Goal: Task Accomplishment & Management: Manage account settings

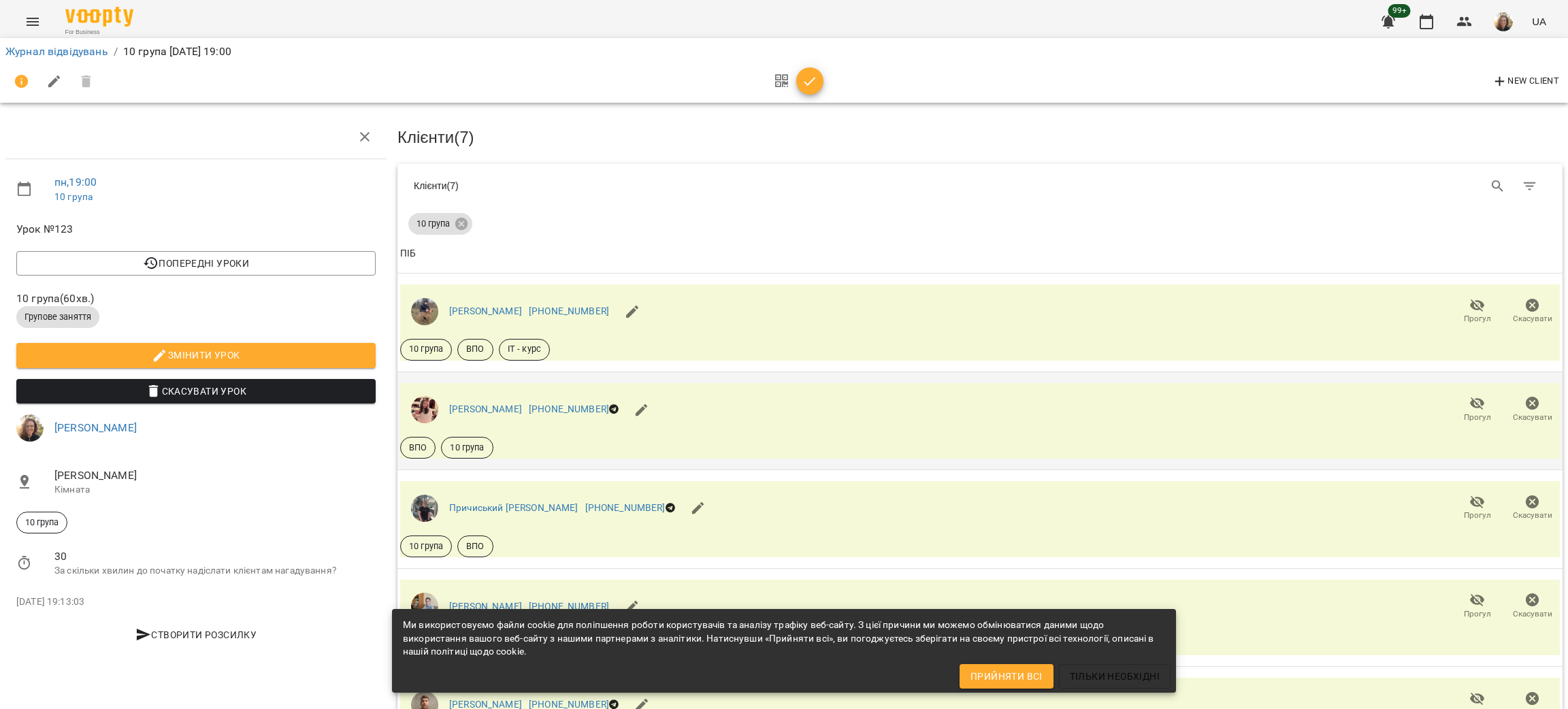
scroll to position [122, 0]
click at [1464, 411] on span "Прогул" at bounding box center [1476, 417] width 27 height 12
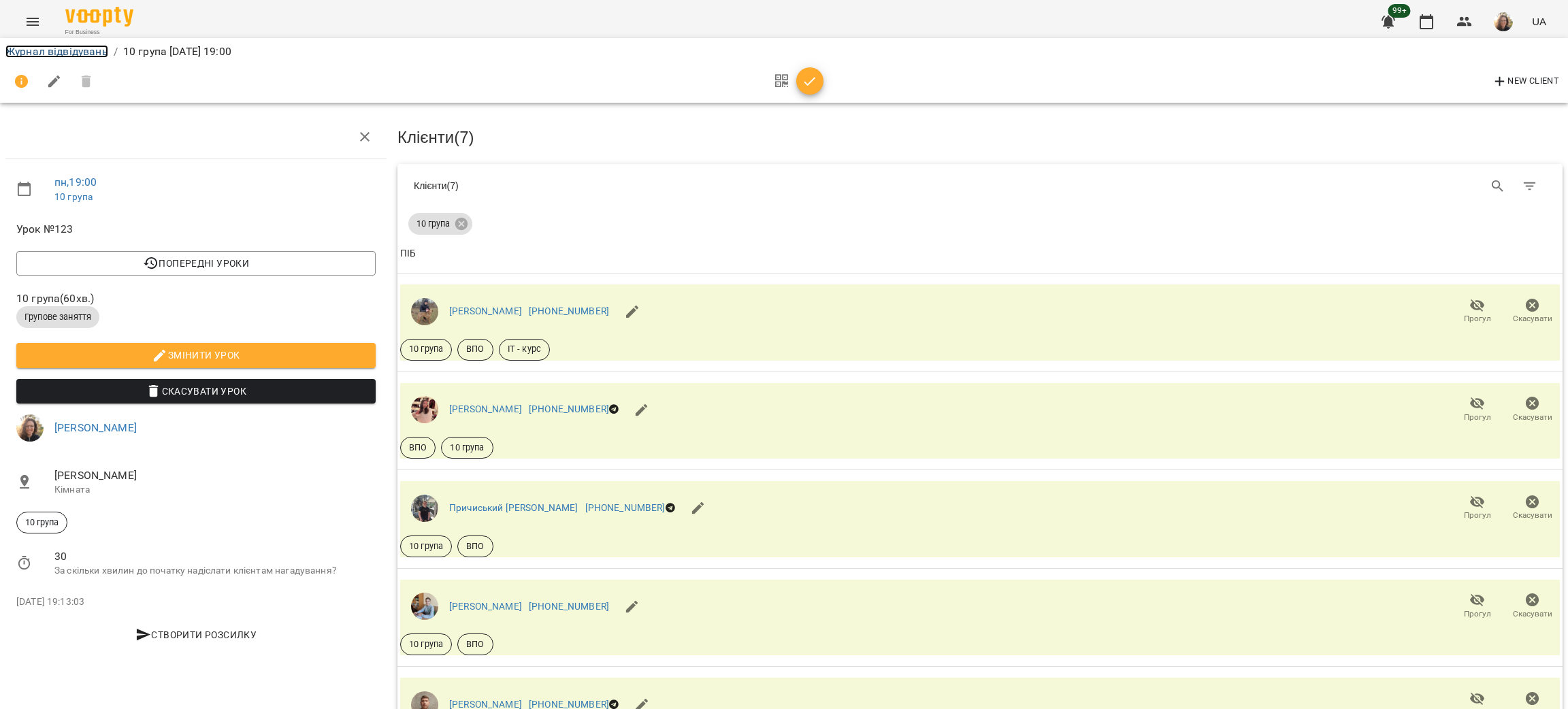
click at [30, 56] on link "Журнал відвідувань" at bounding box center [56, 52] width 103 height 13
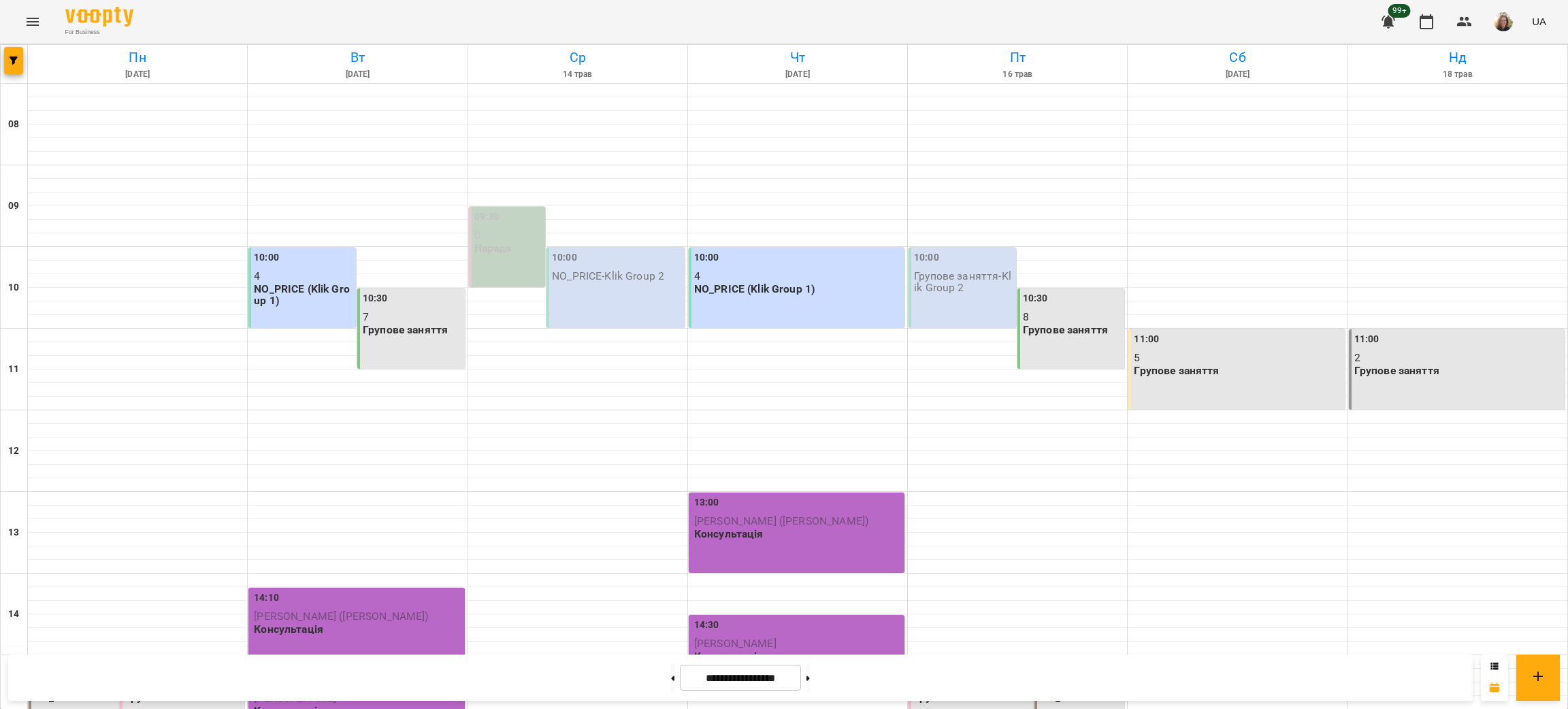
scroll to position [660, 0]
click at [810, 679] on button at bounding box center [808, 678] width 4 height 30
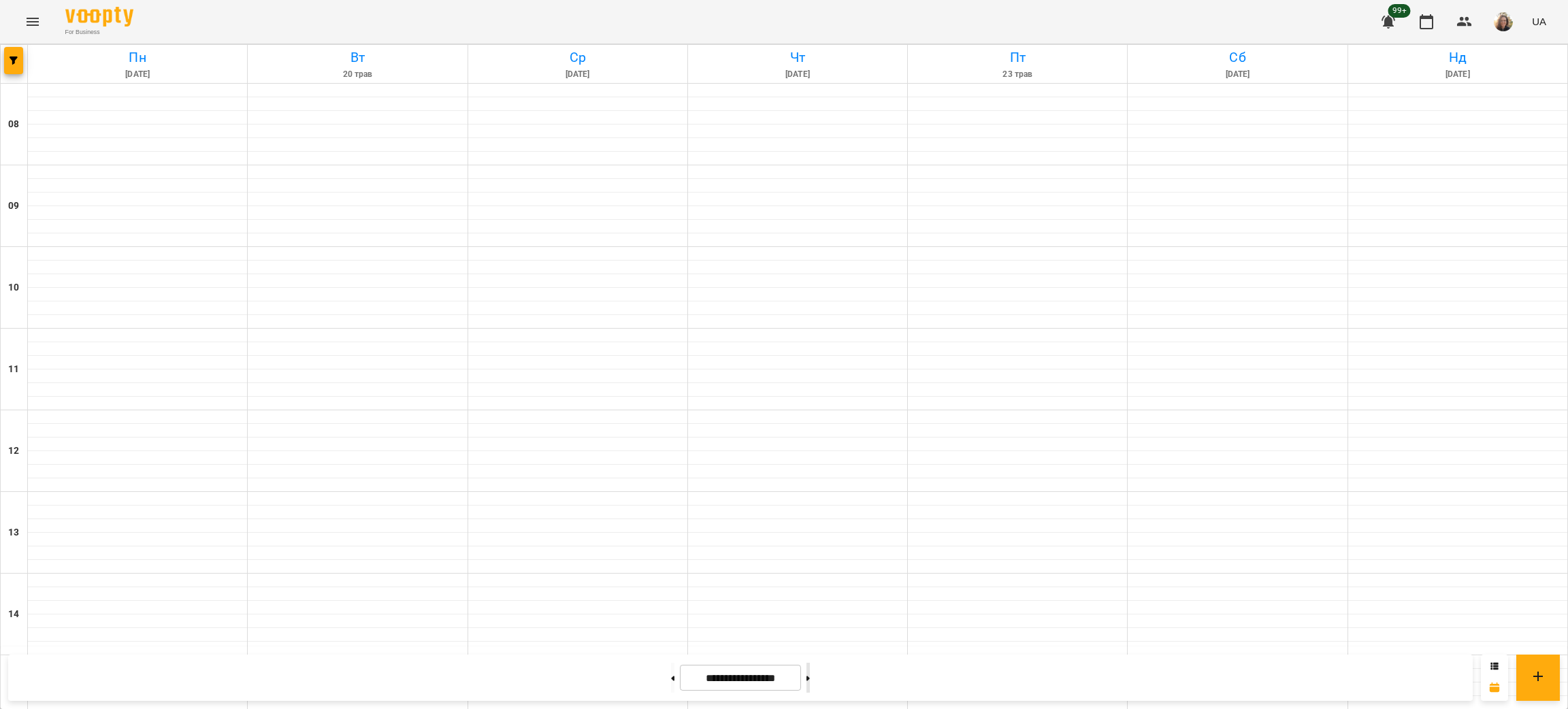
click at [810, 679] on button at bounding box center [808, 678] width 4 height 30
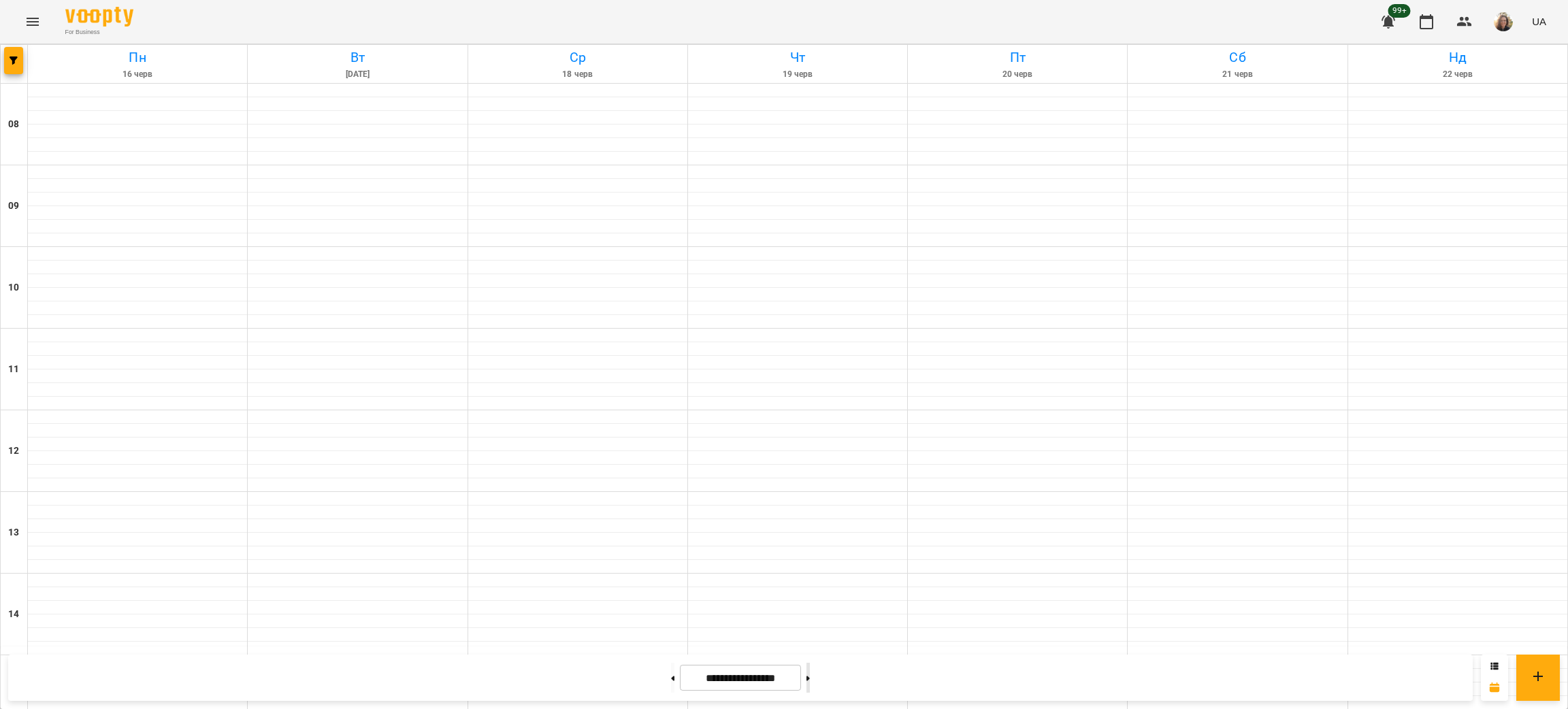
click at [810, 679] on button at bounding box center [808, 678] width 4 height 30
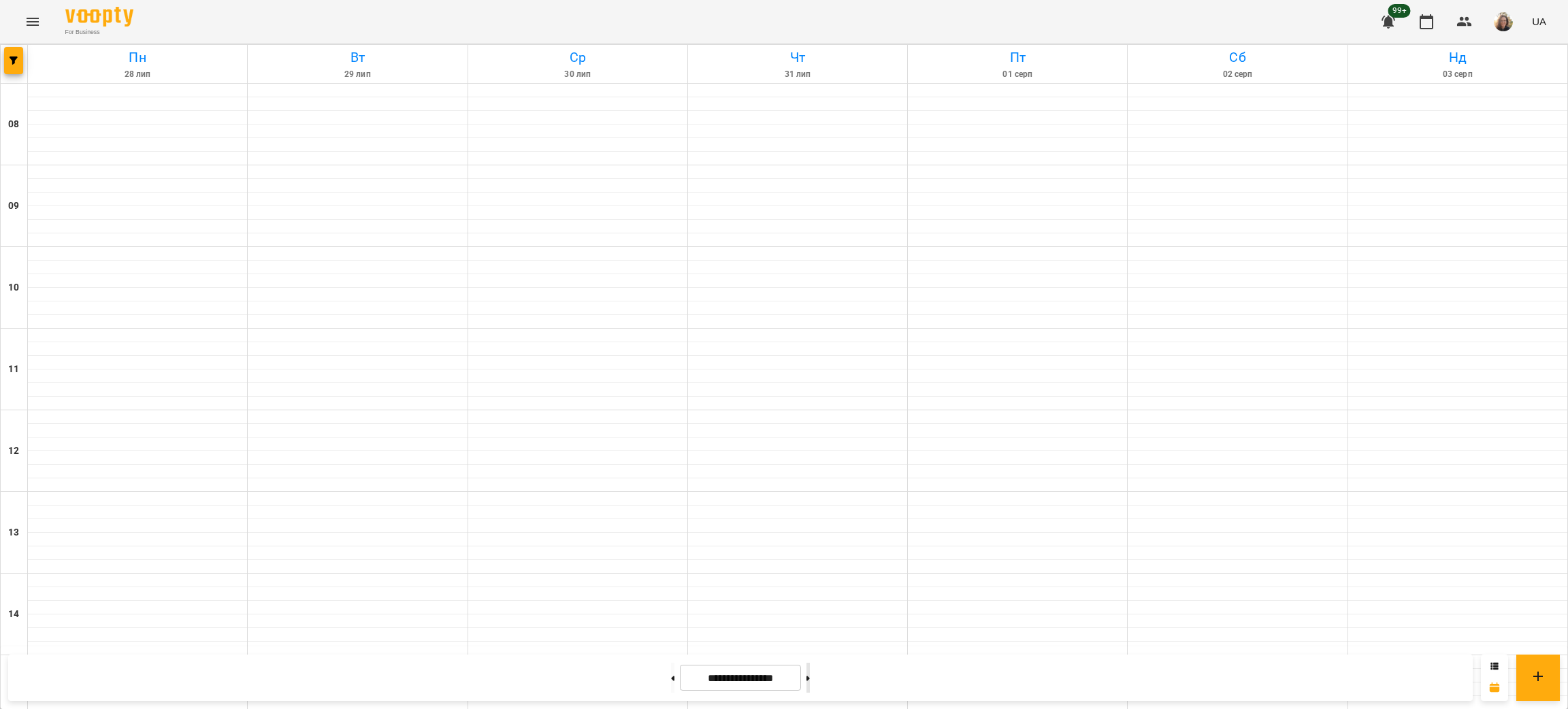
click at [810, 679] on button at bounding box center [808, 678] width 4 height 30
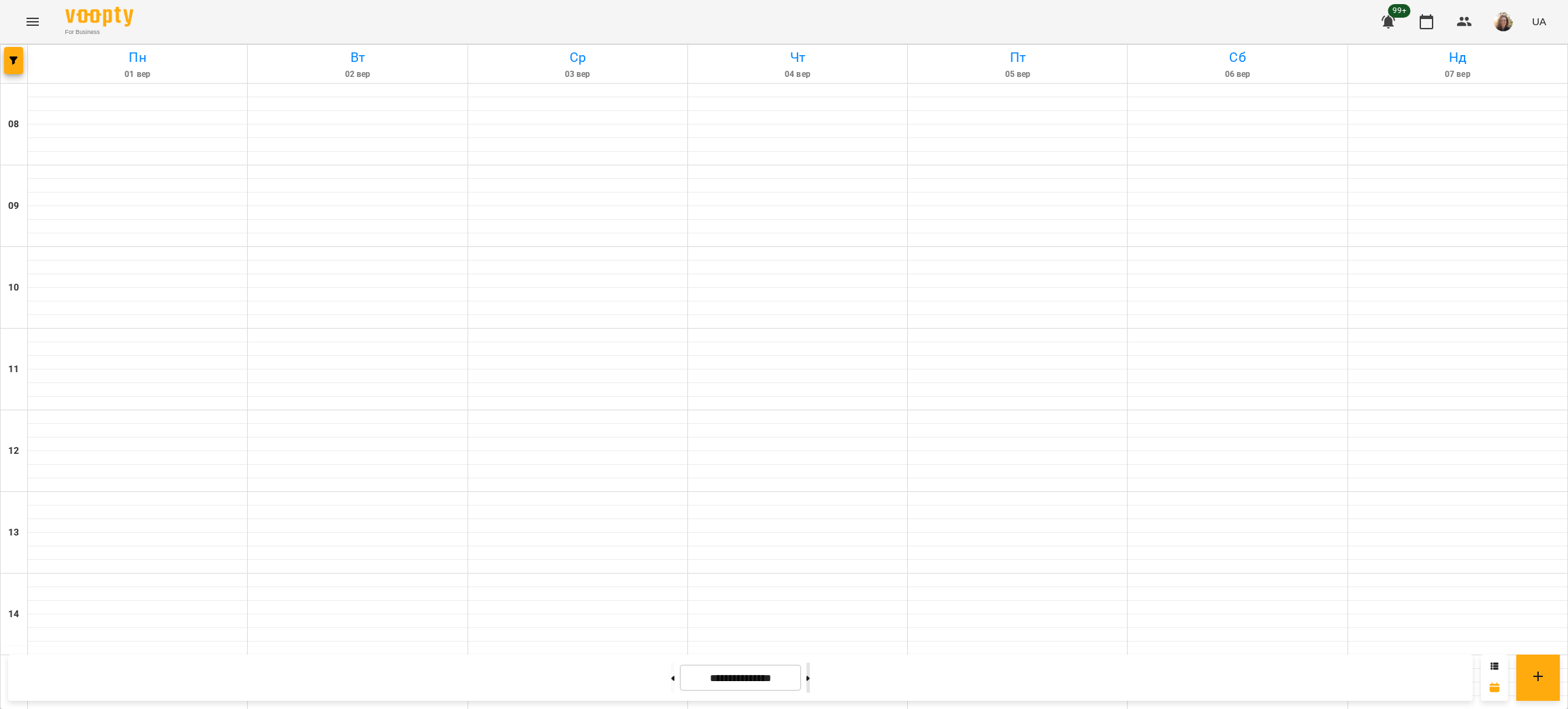
click at [810, 679] on button at bounding box center [808, 678] width 4 height 30
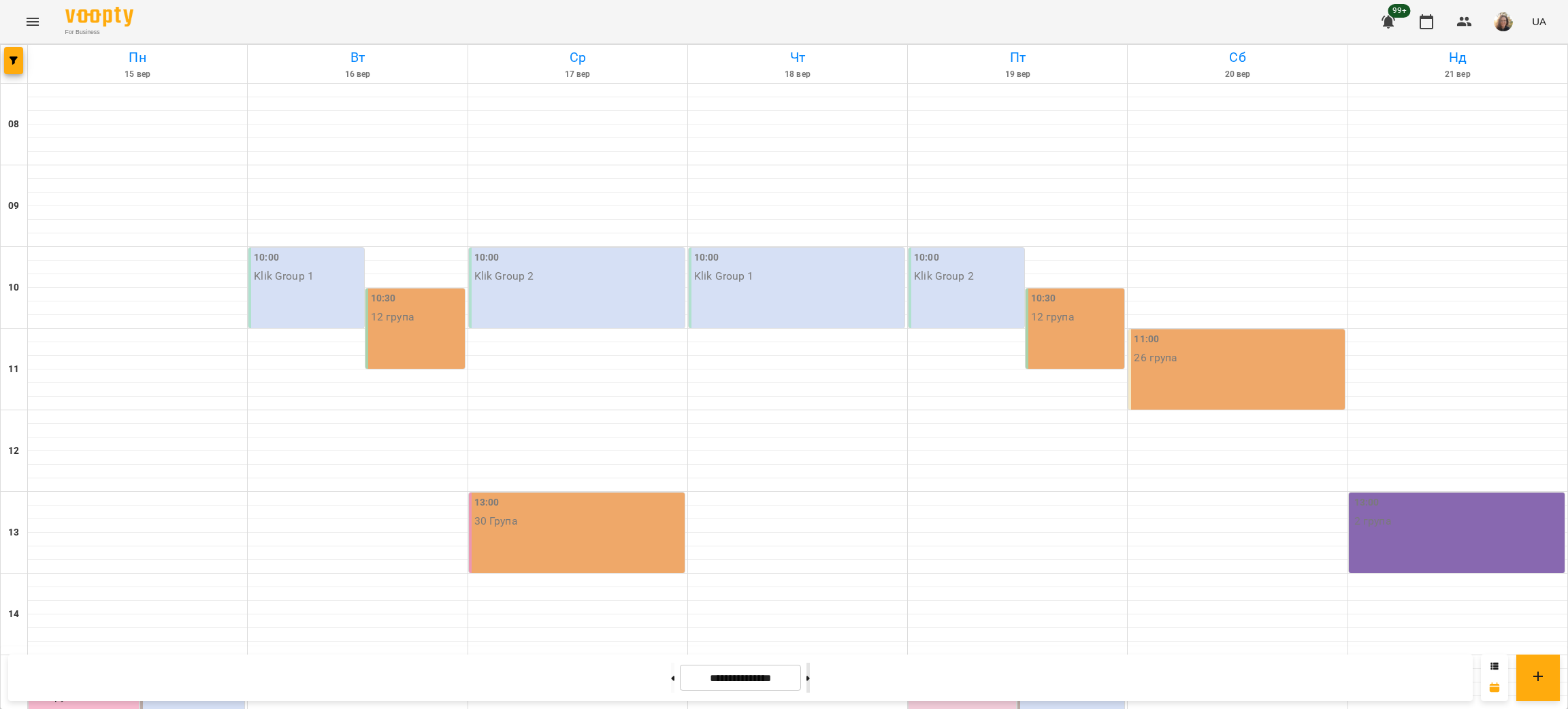
click at [810, 677] on button at bounding box center [808, 678] width 4 height 30
type input "**********"
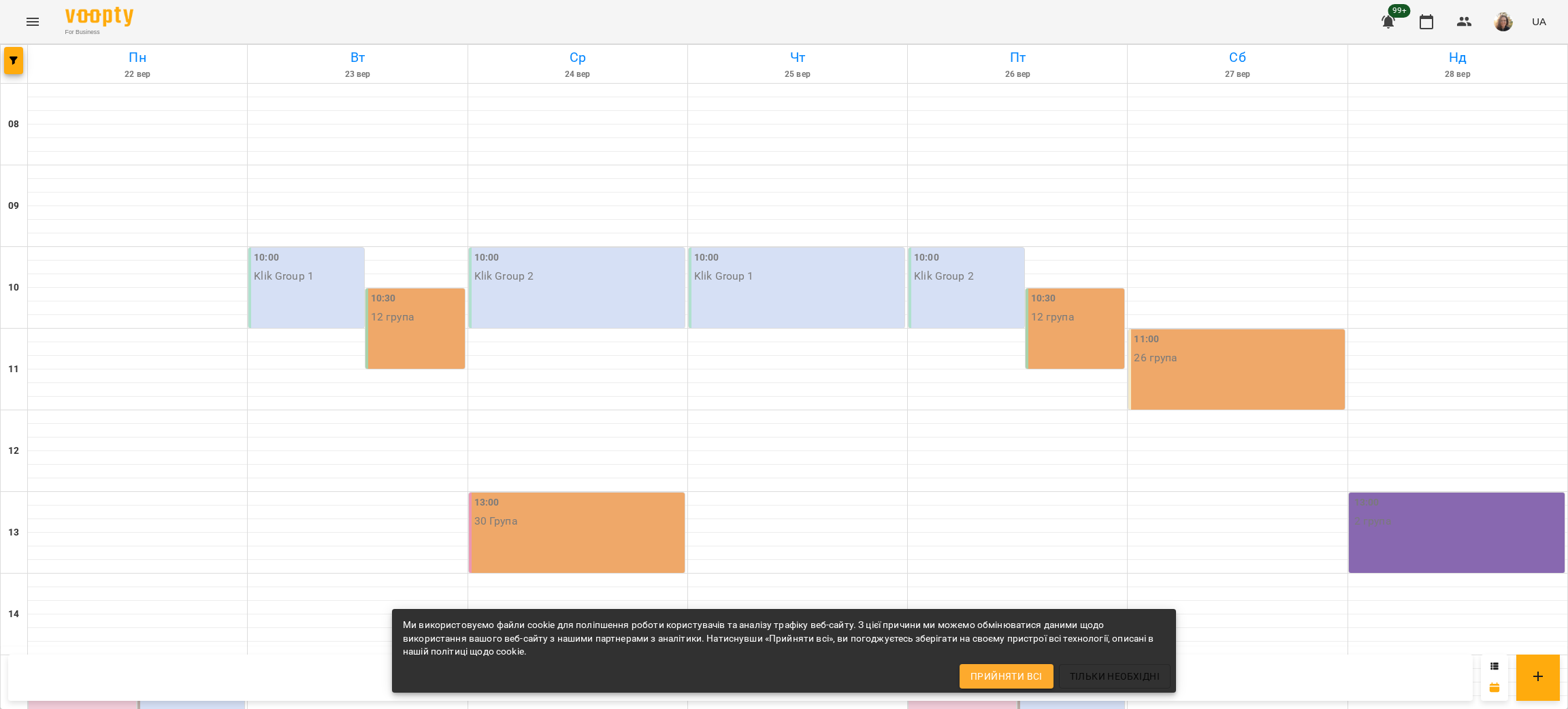
click at [1001, 681] on span "Прийняти всі" at bounding box center [1007, 677] width 72 height 17
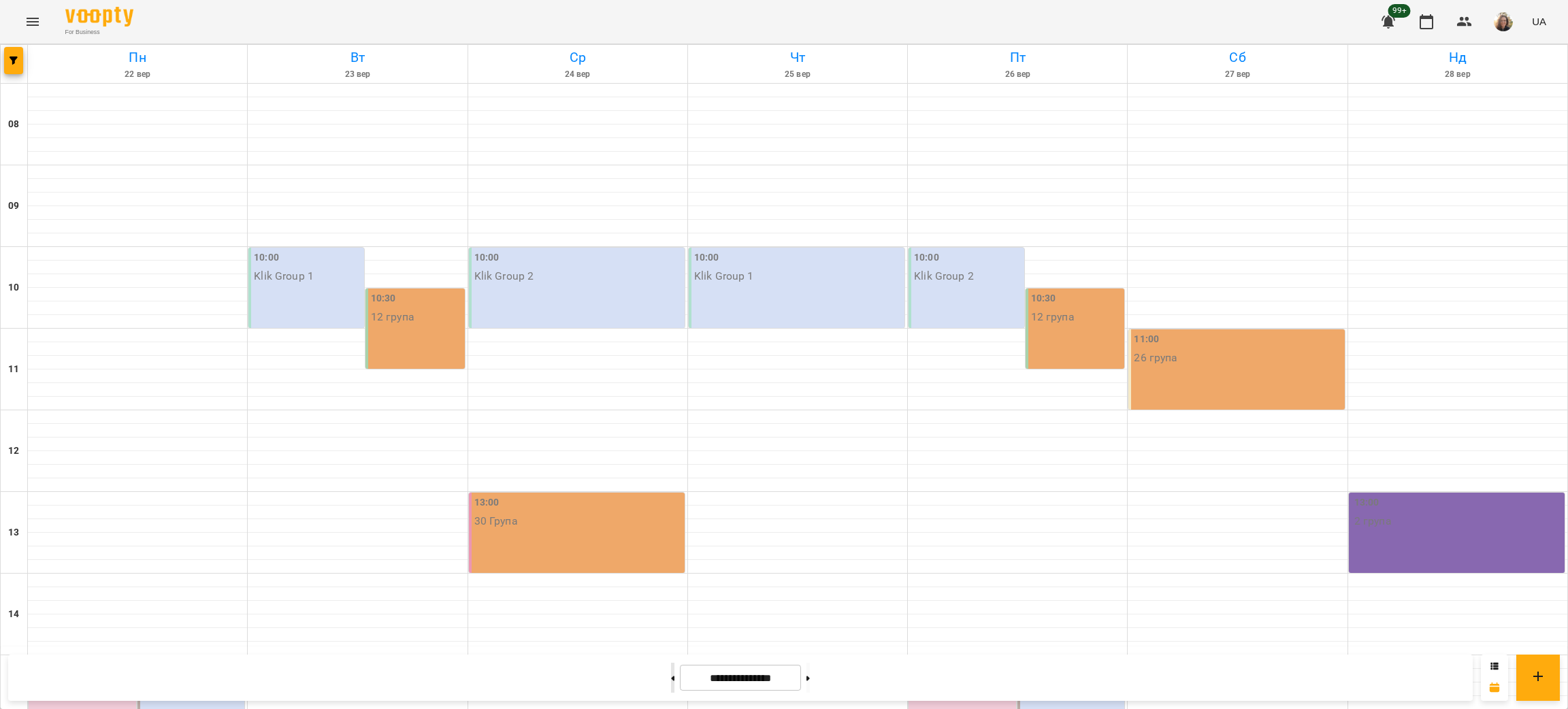
click at [671, 687] on button at bounding box center [673, 678] width 4 height 30
type input "**********"
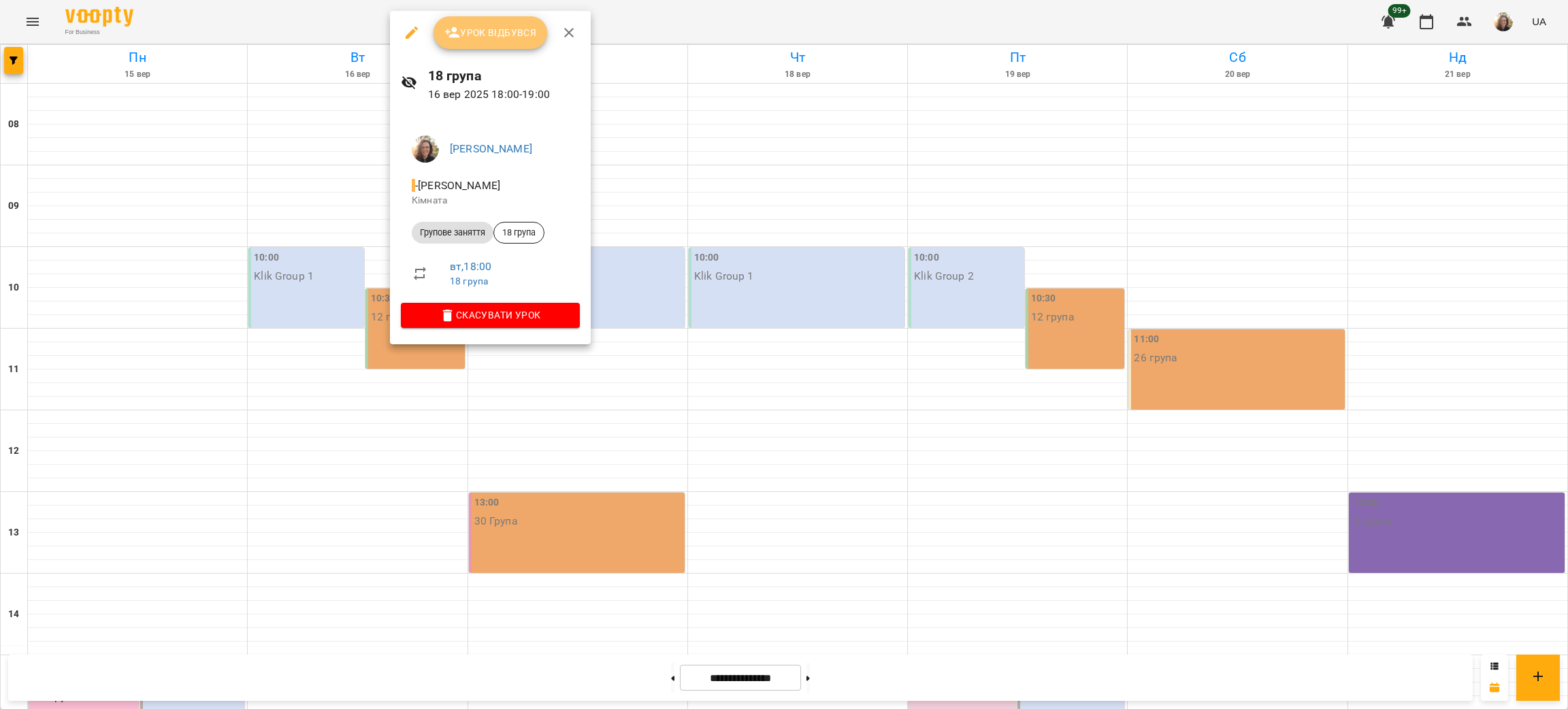
click at [506, 30] on span "Урок відбувся" at bounding box center [491, 32] width 92 height 17
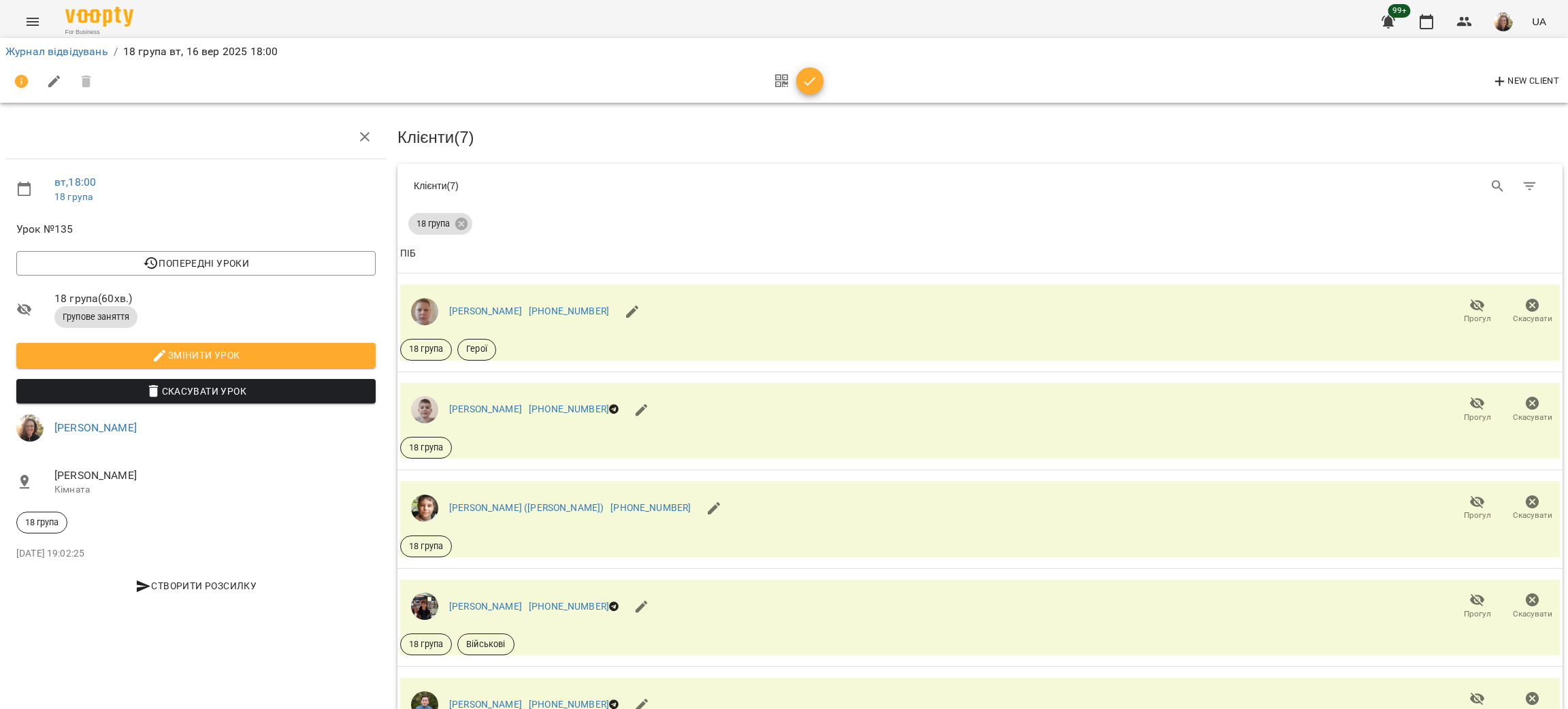
scroll to position [319, 0]
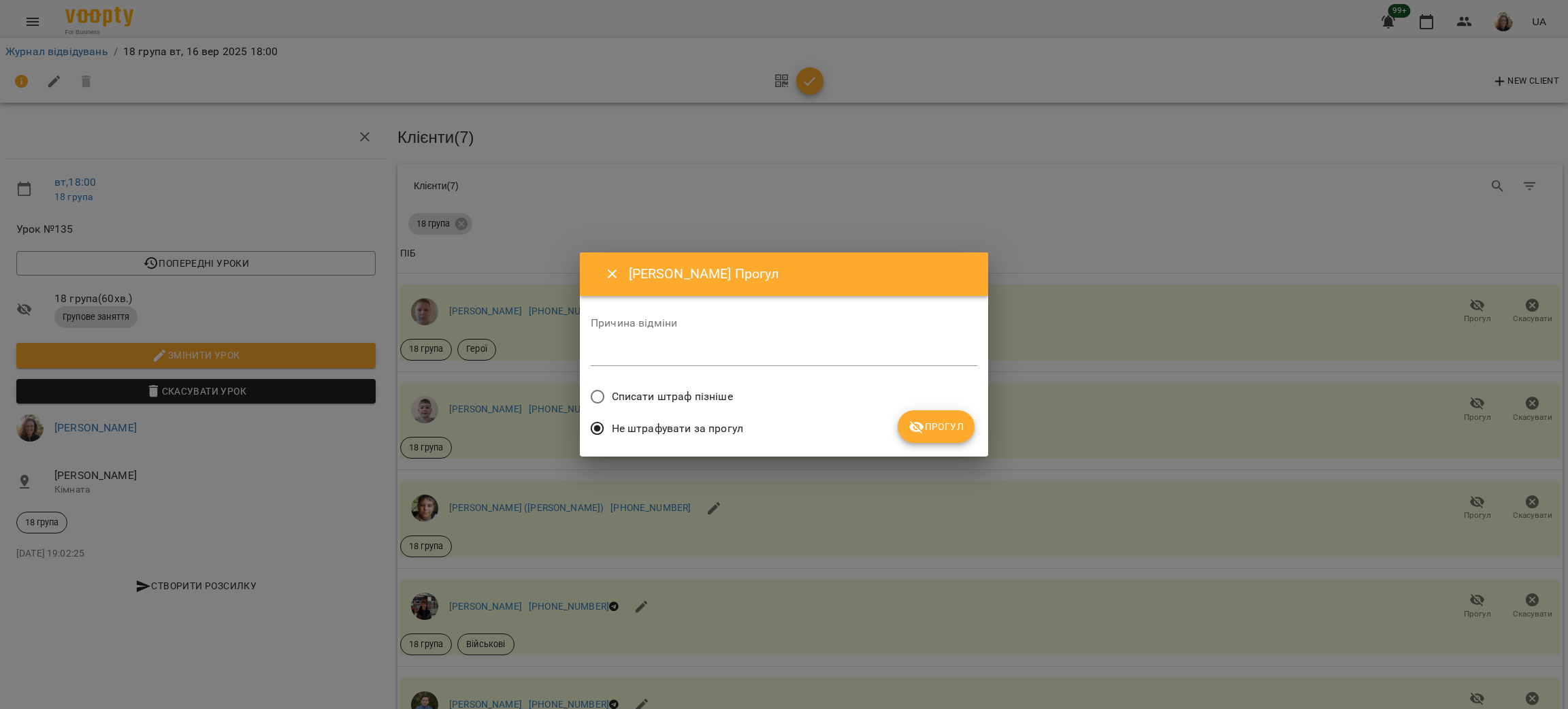
click at [957, 416] on button "Прогул" at bounding box center [936, 426] width 77 height 32
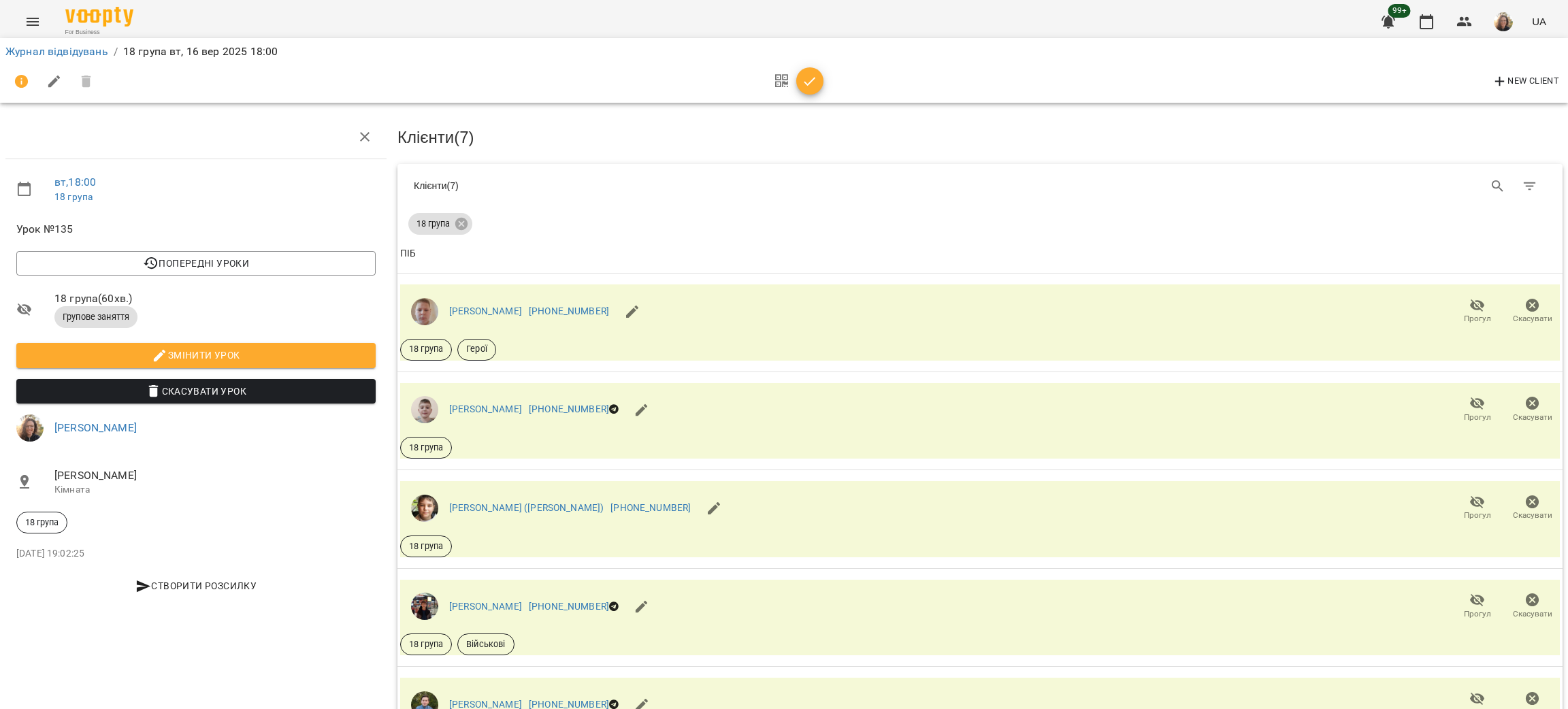
drag, startPoint x: 827, startPoint y: 90, endPoint x: 815, endPoint y: 77, distance: 17.7
click at [827, 87] on div "New Client" at bounding box center [784, 81] width 1557 height 32
click at [814, 76] on icon "button" at bounding box center [810, 81] width 17 height 17
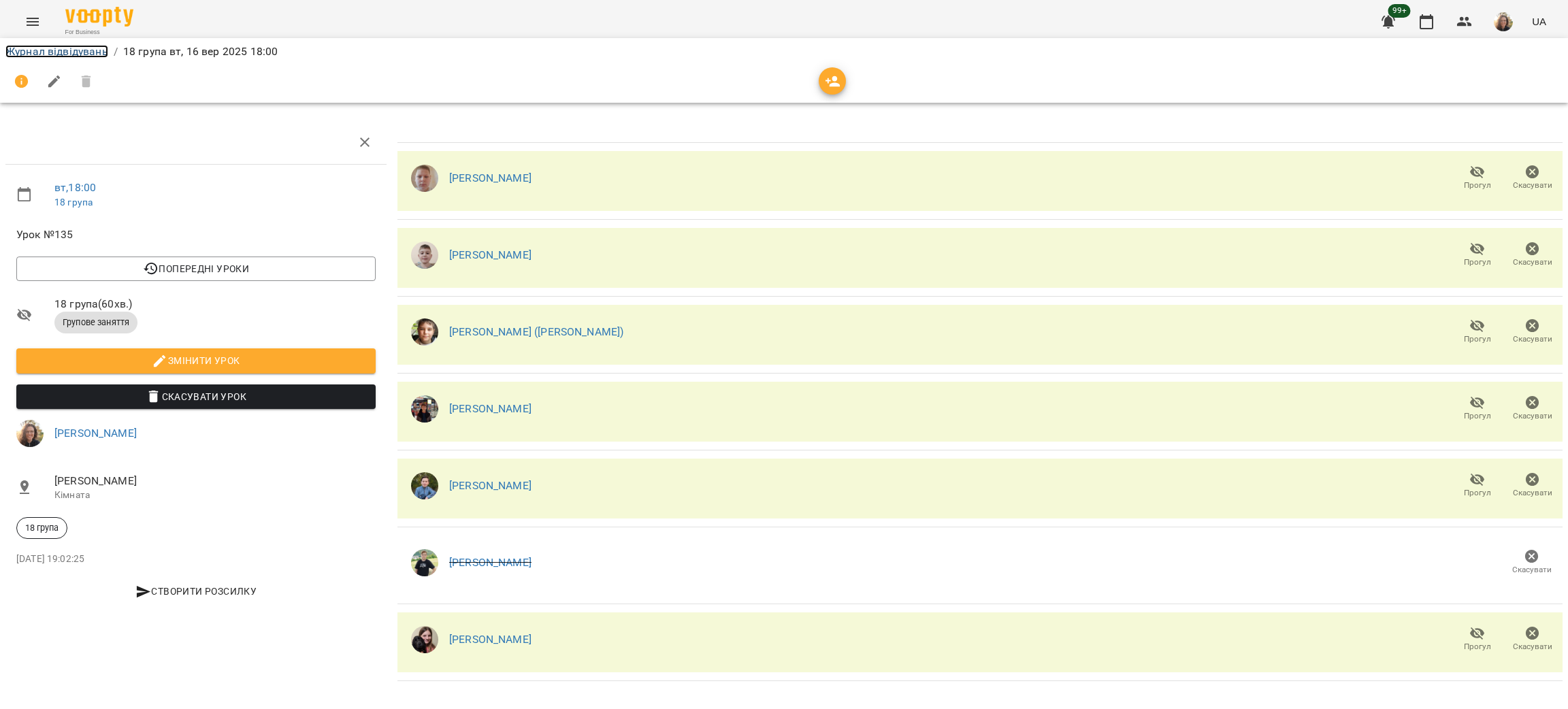
click at [48, 48] on link "Журнал відвідувань" at bounding box center [56, 52] width 103 height 13
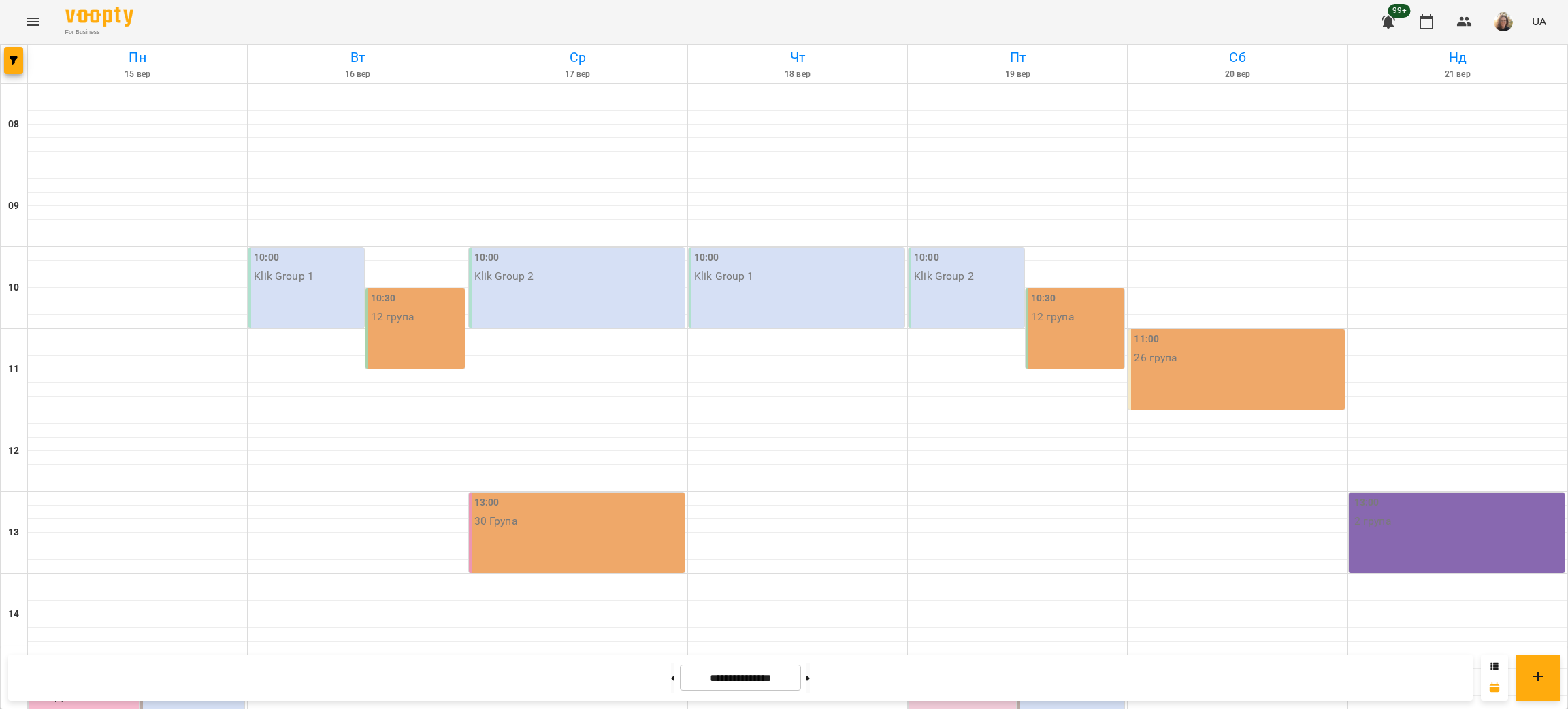
scroll to position [612, 0]
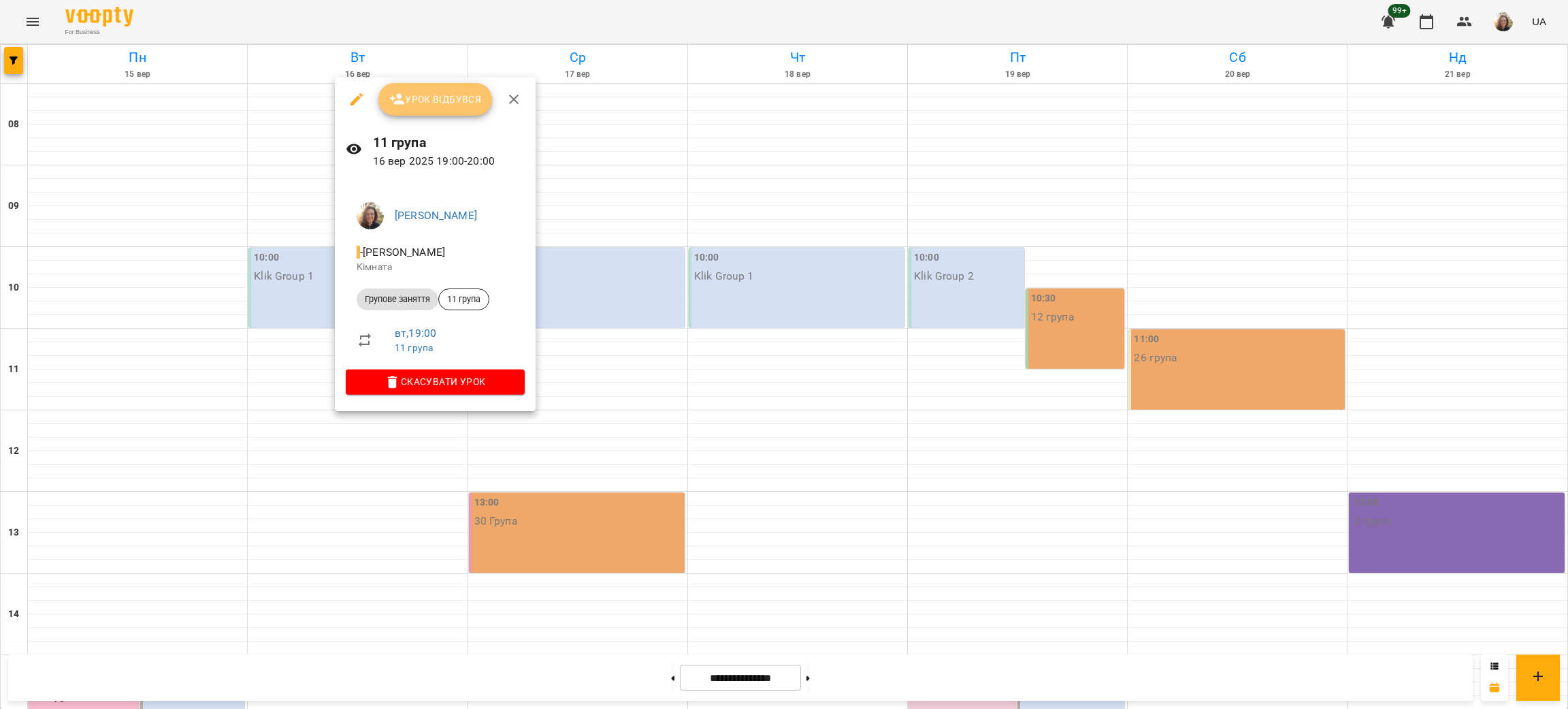
click at [410, 95] on span "Урок відбувся" at bounding box center [435, 100] width 92 height 17
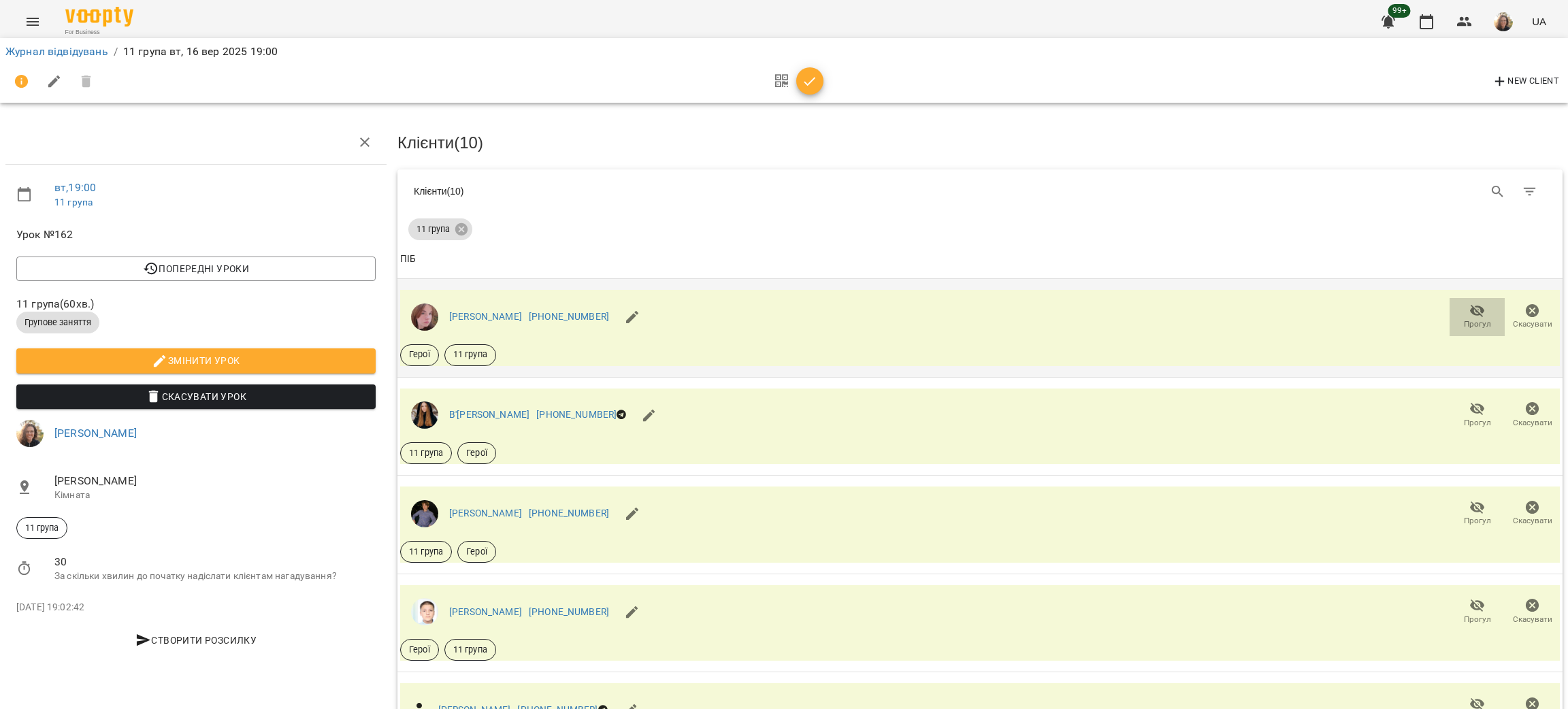
drag, startPoint x: 1460, startPoint y: 324, endPoint x: 1450, endPoint y: 326, distance: 10.2
click at [1464, 326] on span "Прогул" at bounding box center [1476, 324] width 27 height 12
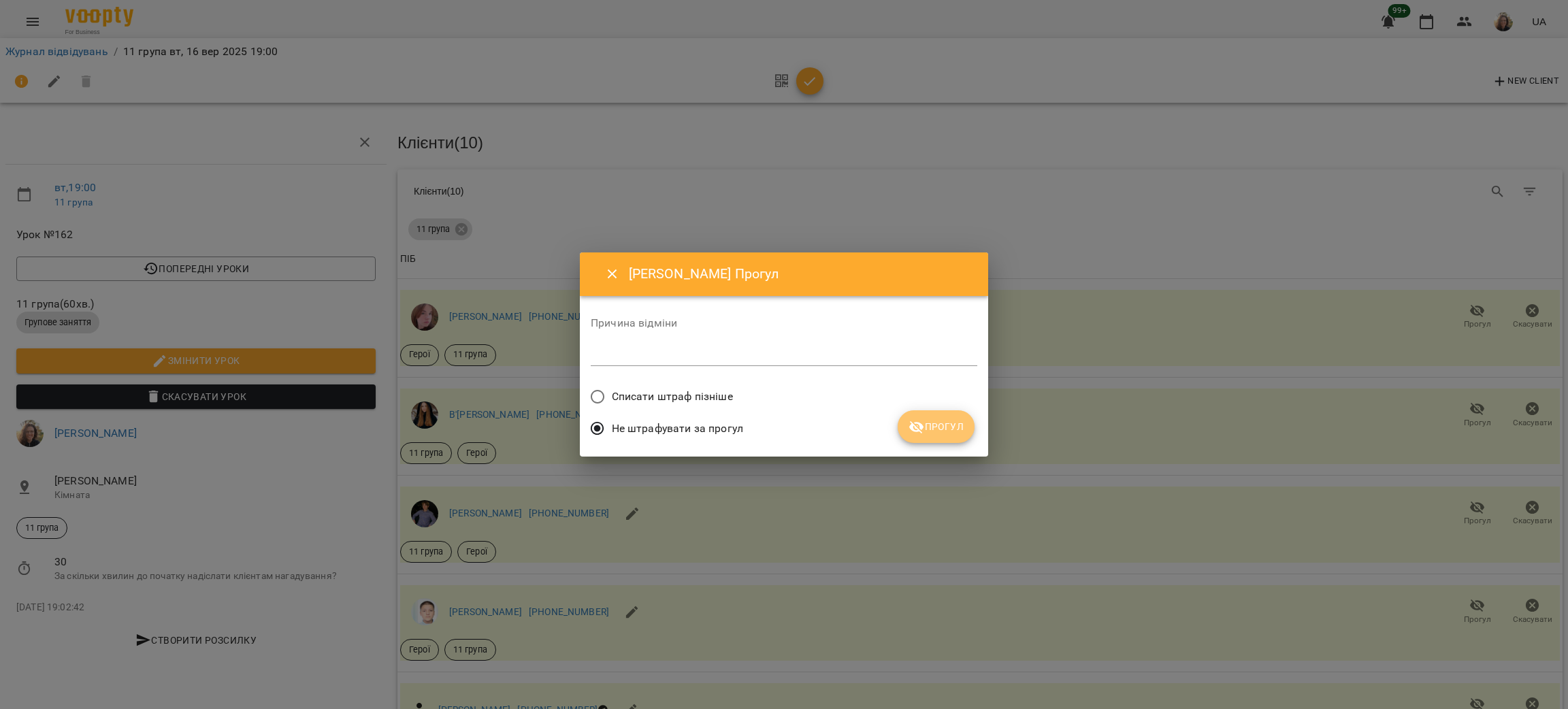
click at [952, 422] on span "Прогул" at bounding box center [937, 427] width 55 height 17
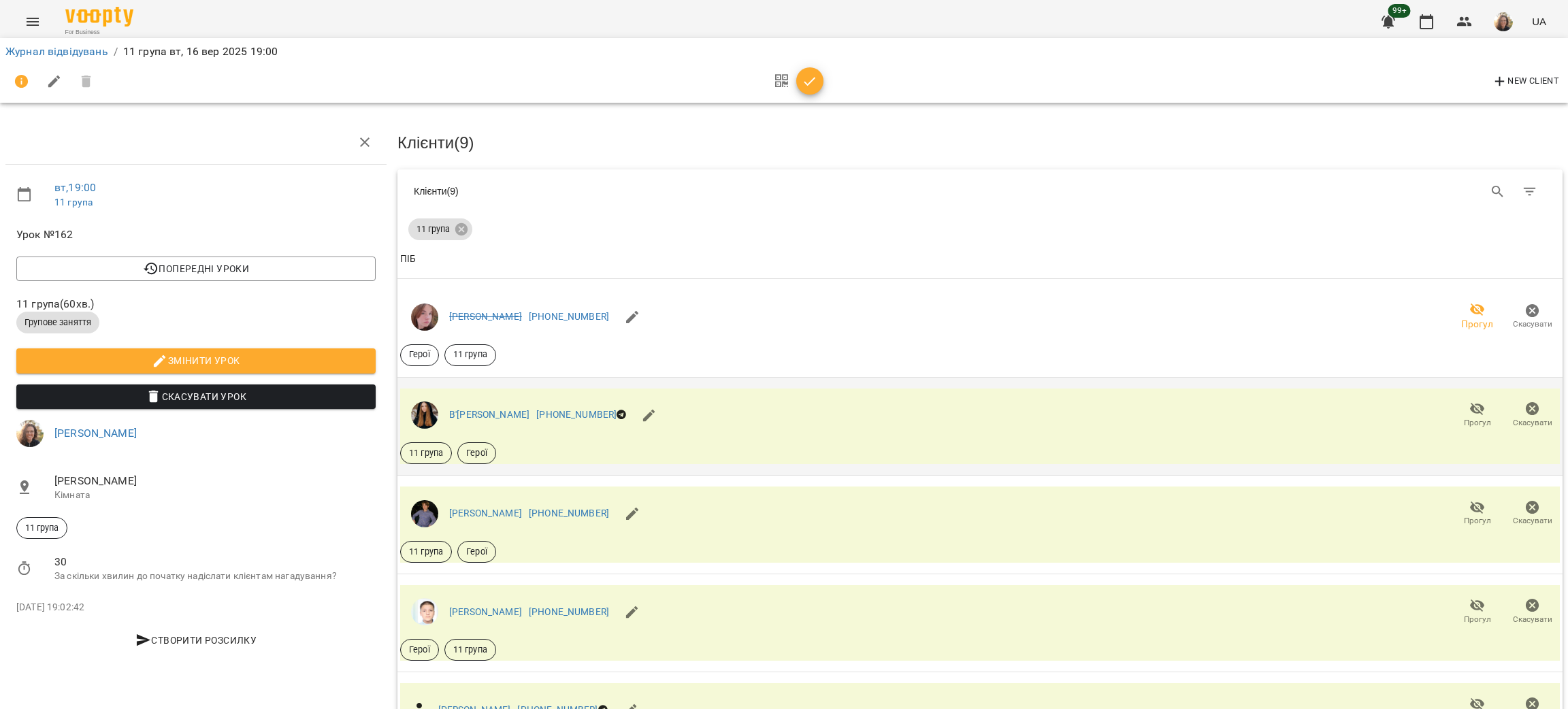
scroll to position [305, 0]
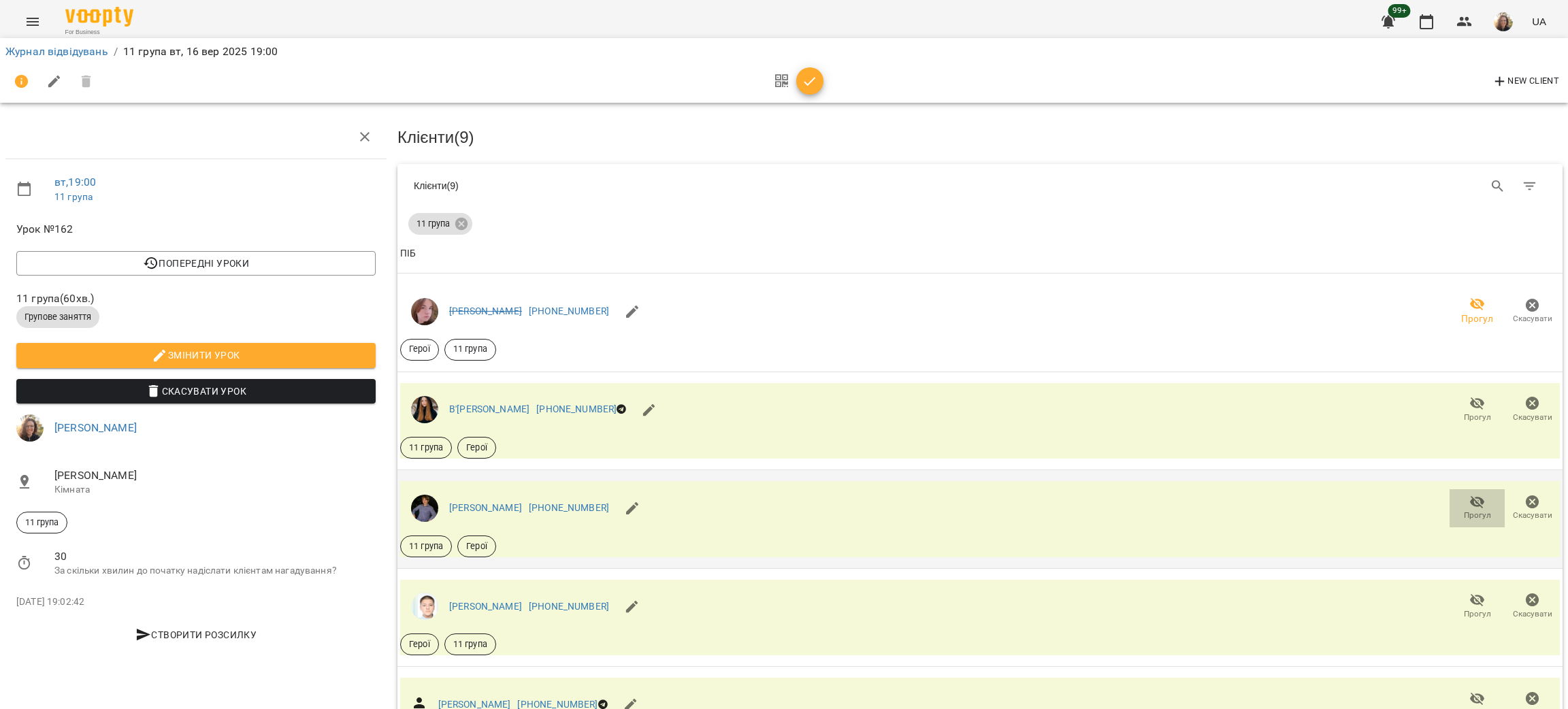
click at [1467, 509] on span "Прогул" at bounding box center [1476, 515] width 27 height 12
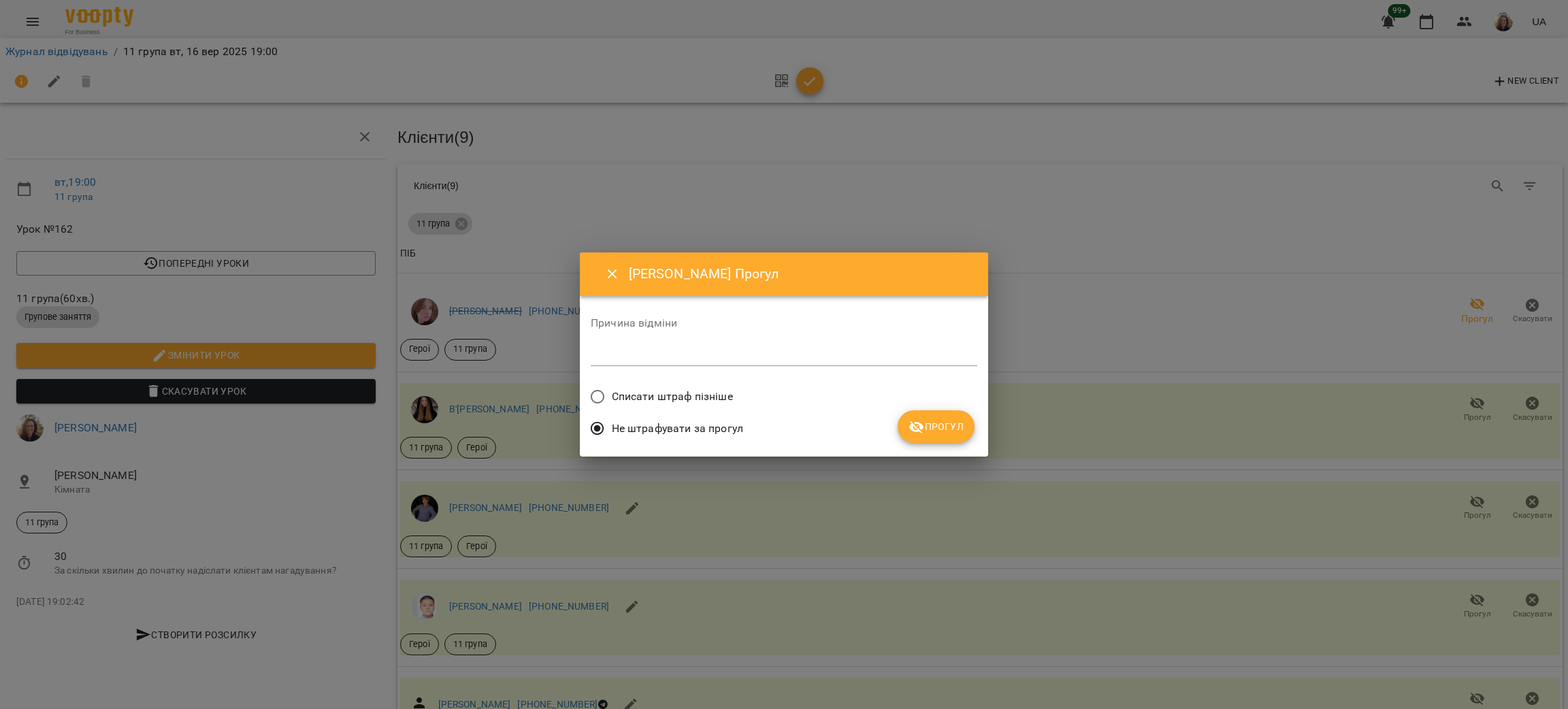
drag, startPoint x: 949, startPoint y: 423, endPoint x: 950, endPoint y: 411, distance: 12.0
click at [949, 411] on button "Прогул" at bounding box center [936, 426] width 77 height 32
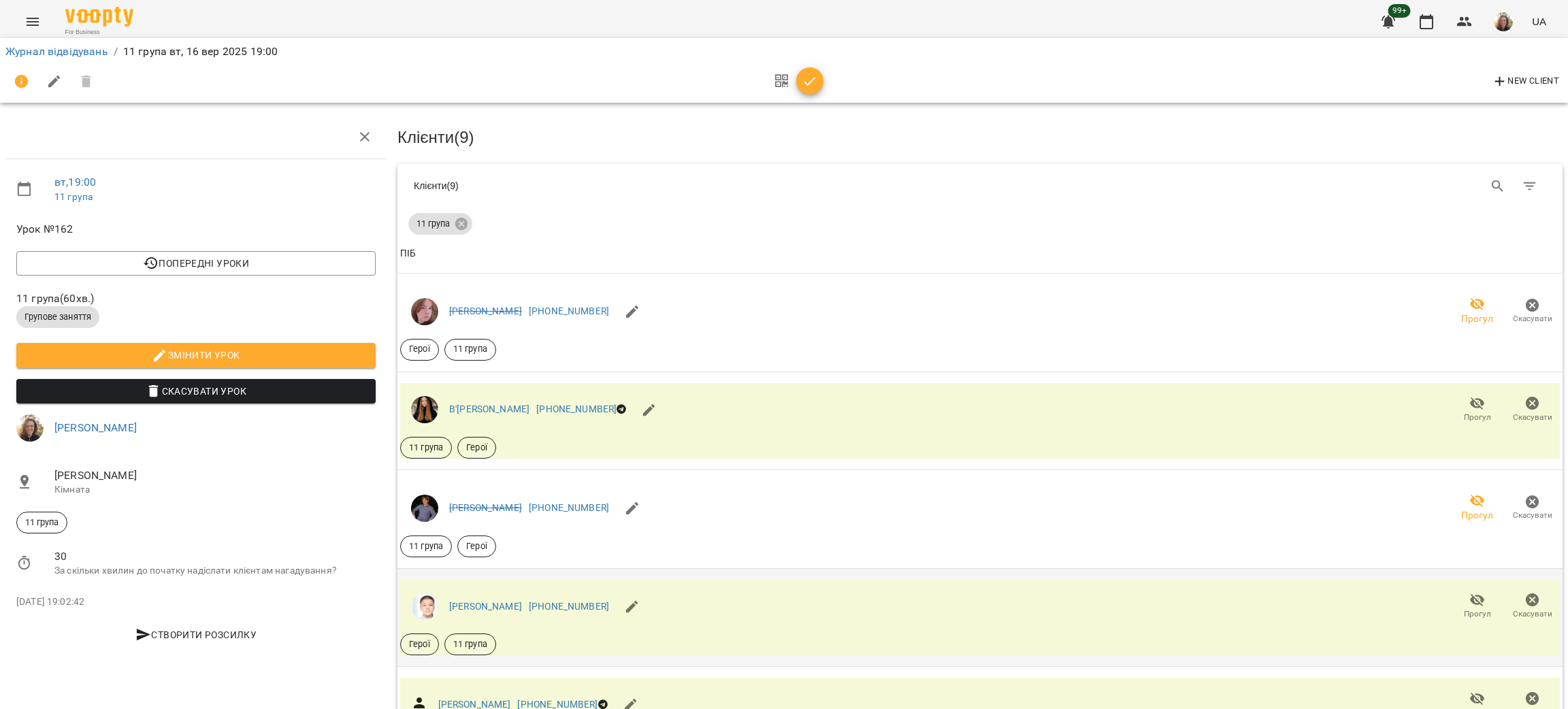
click at [1464, 608] on span "Прогул" at bounding box center [1476, 614] width 27 height 12
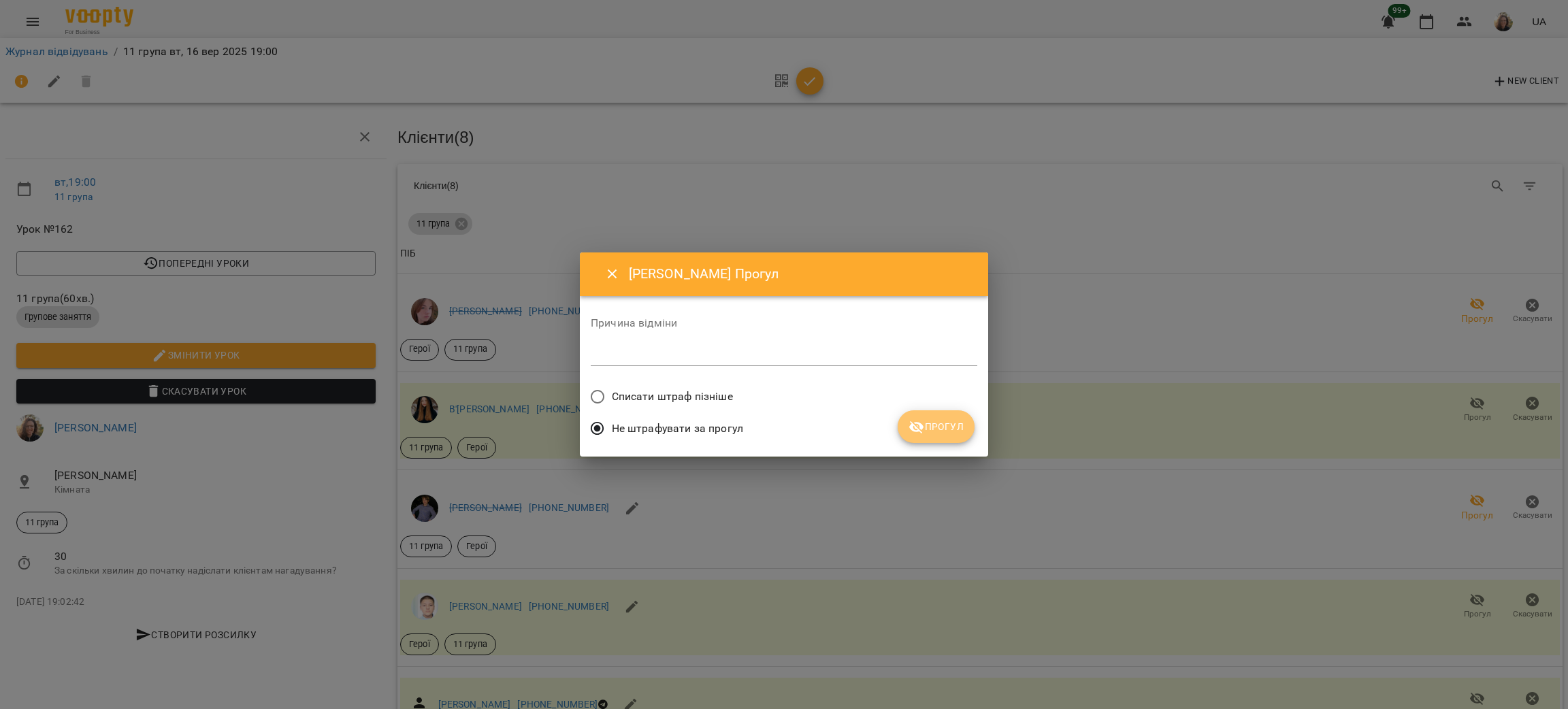
click at [950, 430] on span "Прогул" at bounding box center [937, 427] width 55 height 17
